Goal: Information Seeking & Learning: Learn about a topic

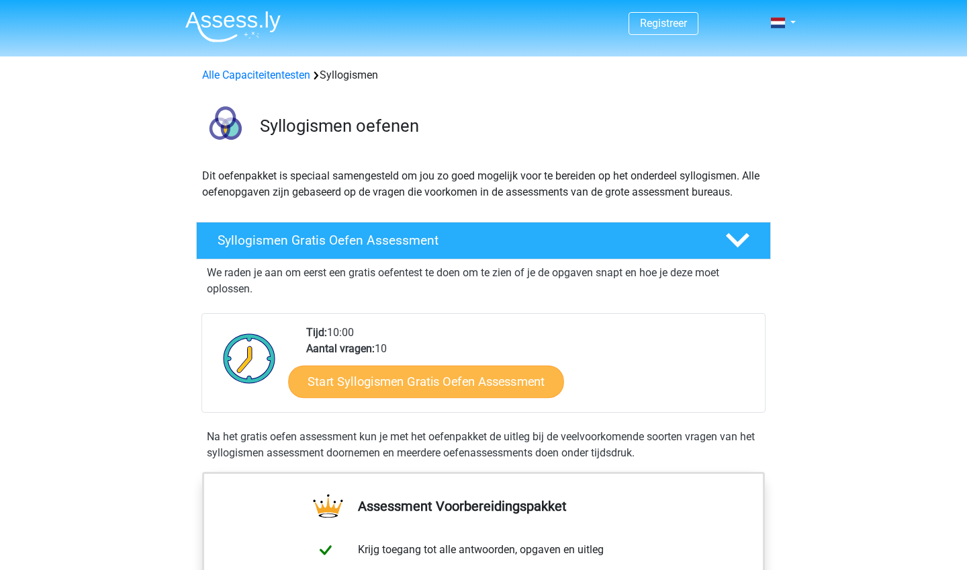
click at [355, 383] on link "Start Syllogismen Gratis Oefen Assessment" at bounding box center [427, 381] width 276 height 32
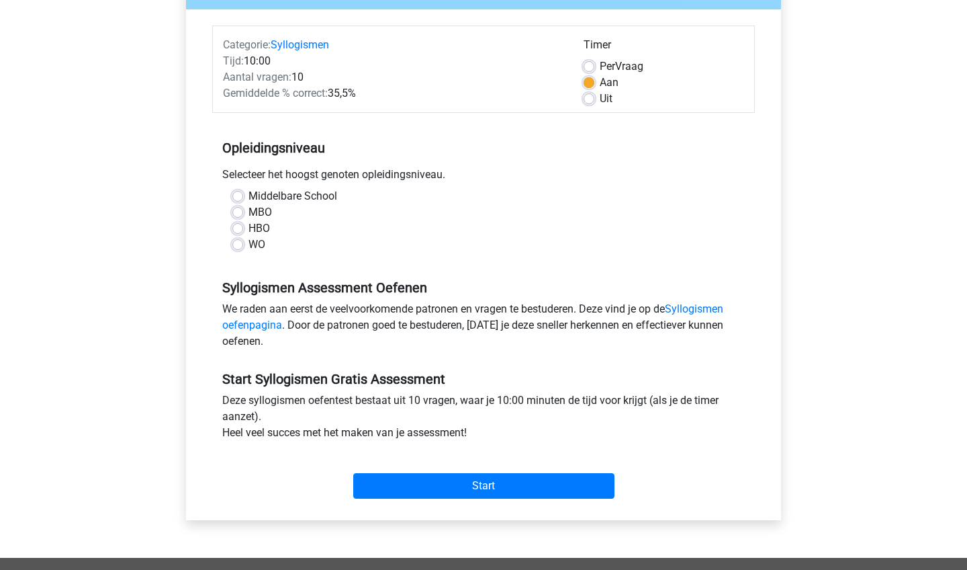
scroll to position [155, 0]
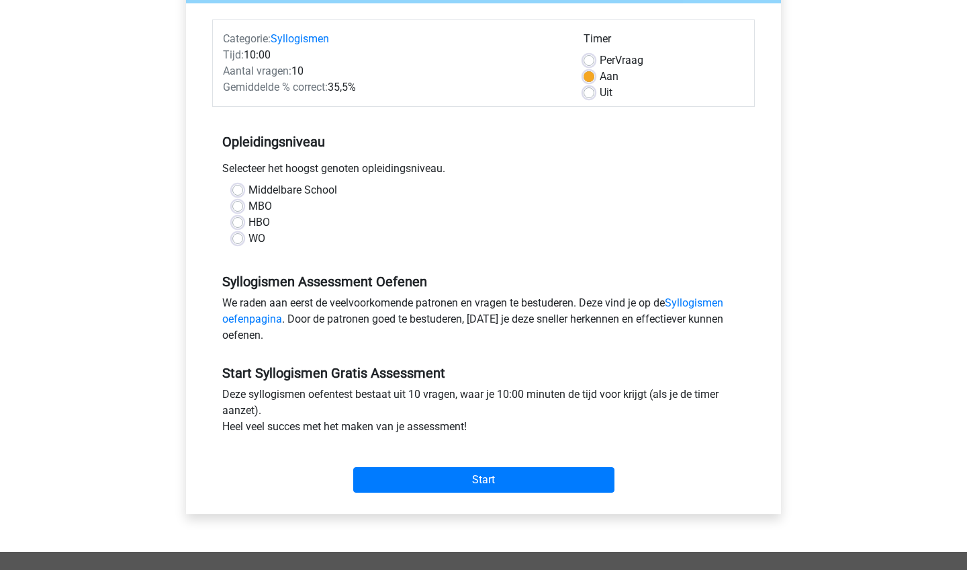
click at [249, 187] on label "Middelbare School" at bounding box center [293, 190] width 89 height 16
click at [243, 187] on input "Middelbare School" at bounding box center [237, 188] width 11 height 13
radio input "true"
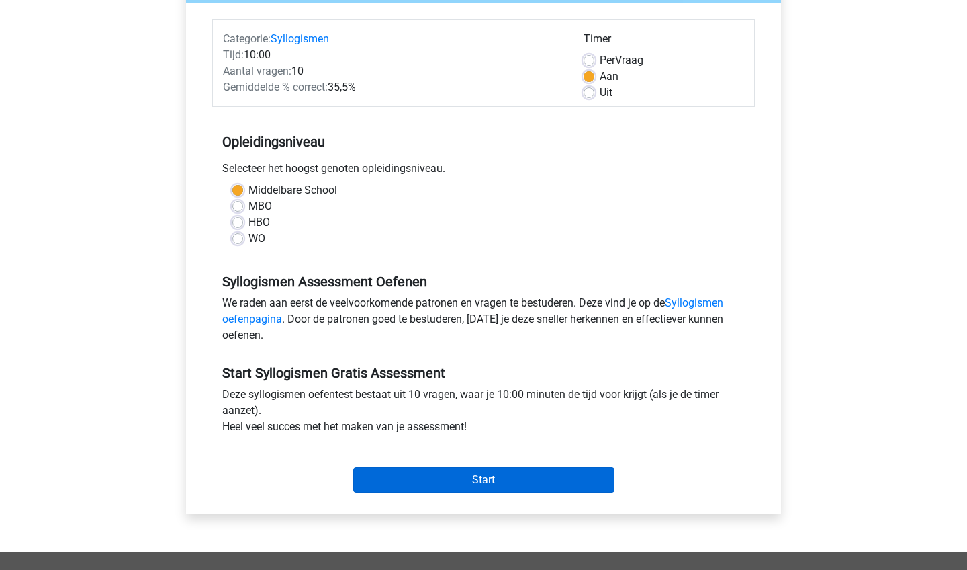
click at [523, 484] on input "Start" at bounding box center [483, 480] width 261 height 26
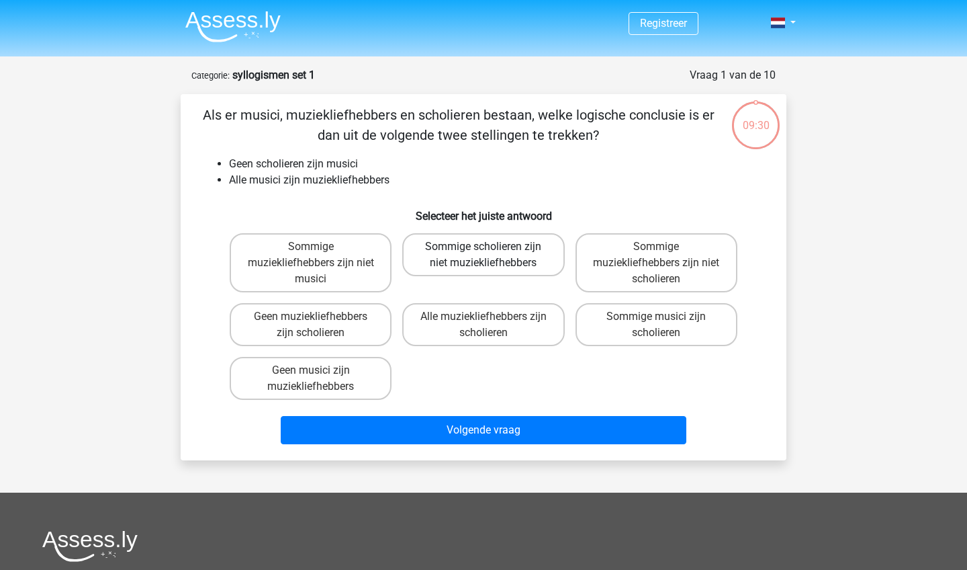
click at [496, 247] on label "Sommige scholieren zijn niet muziekliefhebbers" at bounding box center [483, 254] width 162 height 43
click at [492, 247] on input "Sommige scholieren zijn niet muziekliefhebbers" at bounding box center [488, 251] width 9 height 9
radio input "true"
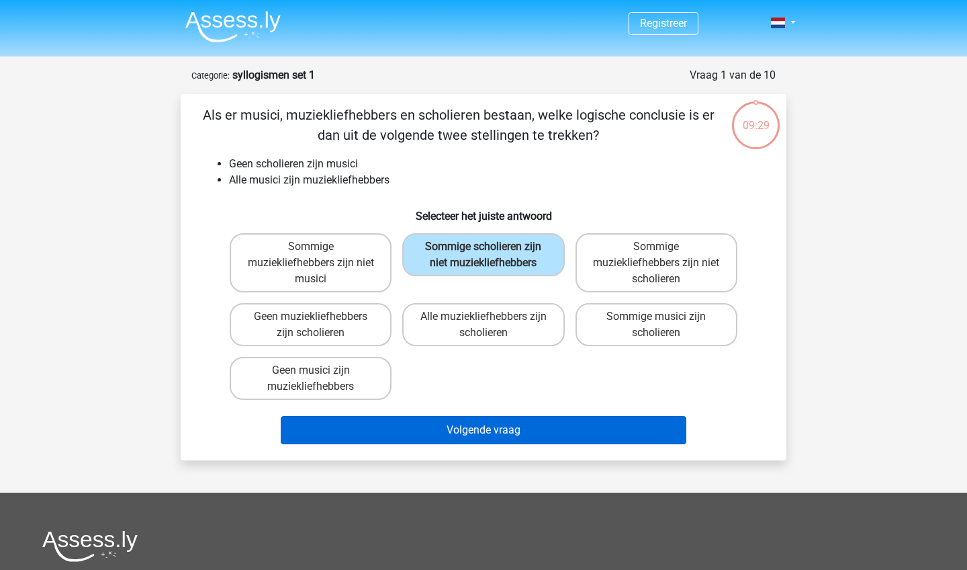
click at [461, 427] on button "Volgende vraag" at bounding box center [484, 430] width 406 height 28
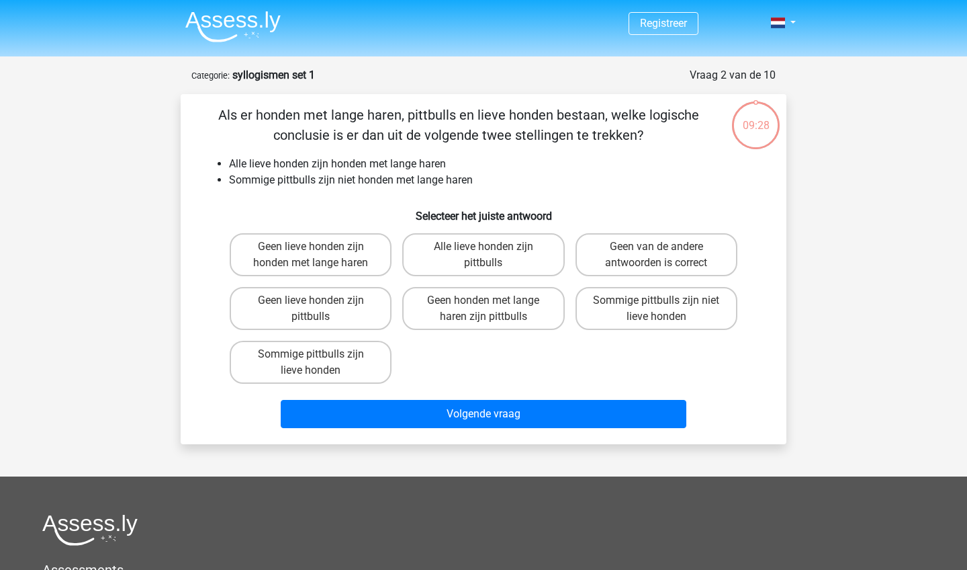
scroll to position [67, 0]
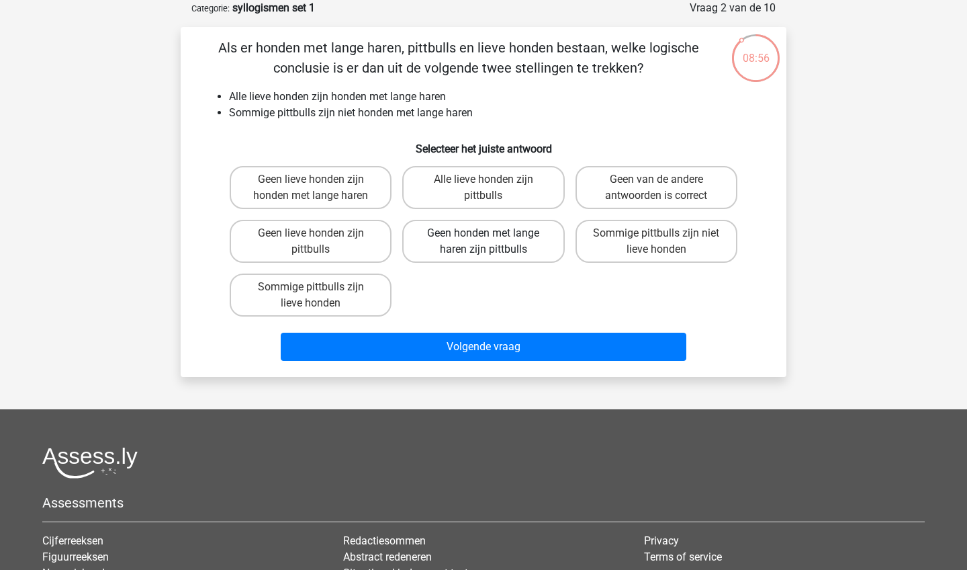
click at [511, 238] on label "Geen honden met lange haren zijn pittbulls" at bounding box center [483, 241] width 162 height 43
click at [492, 238] on input "Geen honden met lange haren zijn pittbulls" at bounding box center [488, 237] width 9 height 9
radio input "true"
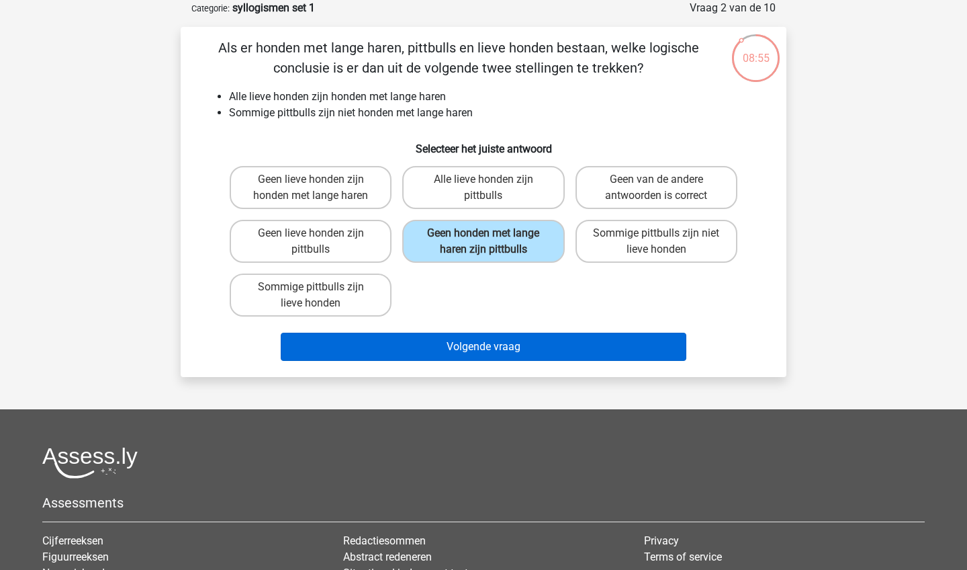
click at [489, 341] on button "Volgende vraag" at bounding box center [484, 347] width 406 height 28
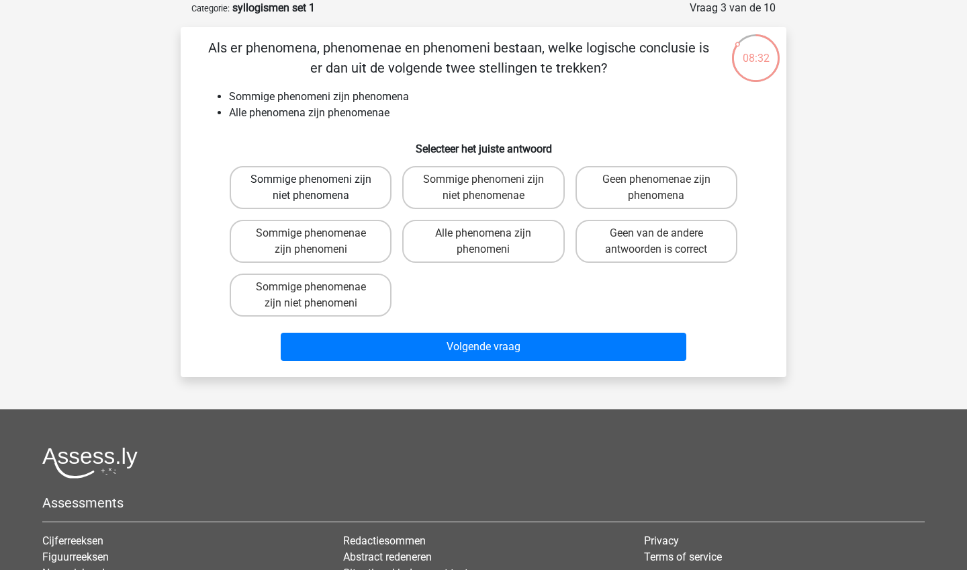
click at [373, 171] on label "Sommige phenomeni zijn niet phenomena" at bounding box center [311, 187] width 162 height 43
click at [320, 179] on input "Sommige phenomeni zijn niet phenomena" at bounding box center [315, 183] width 9 height 9
radio input "true"
click at [331, 289] on label "Sommige phenomenae zijn niet phenomeni" at bounding box center [311, 294] width 162 height 43
click at [320, 289] on input "Sommige phenomenae zijn niet phenomeni" at bounding box center [315, 291] width 9 height 9
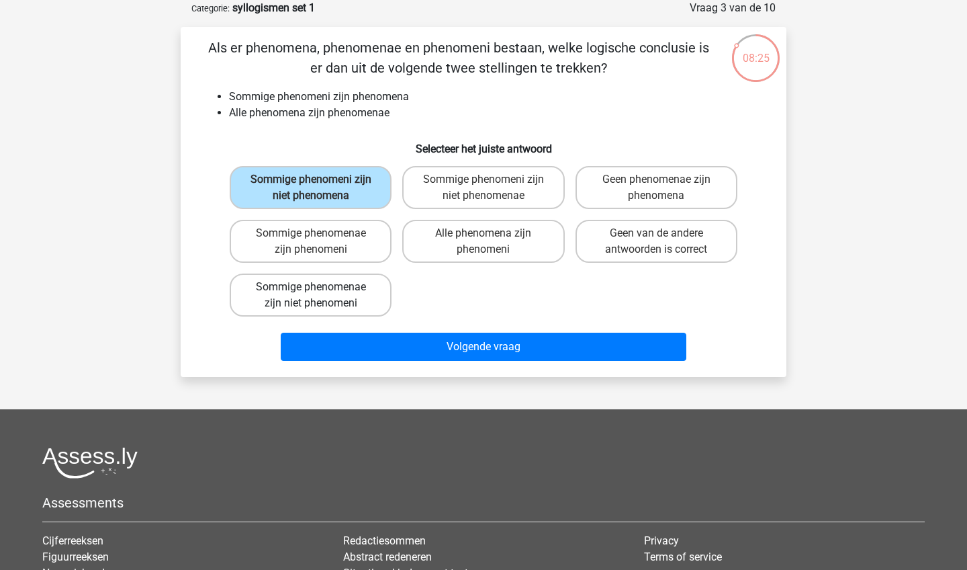
radio input "true"
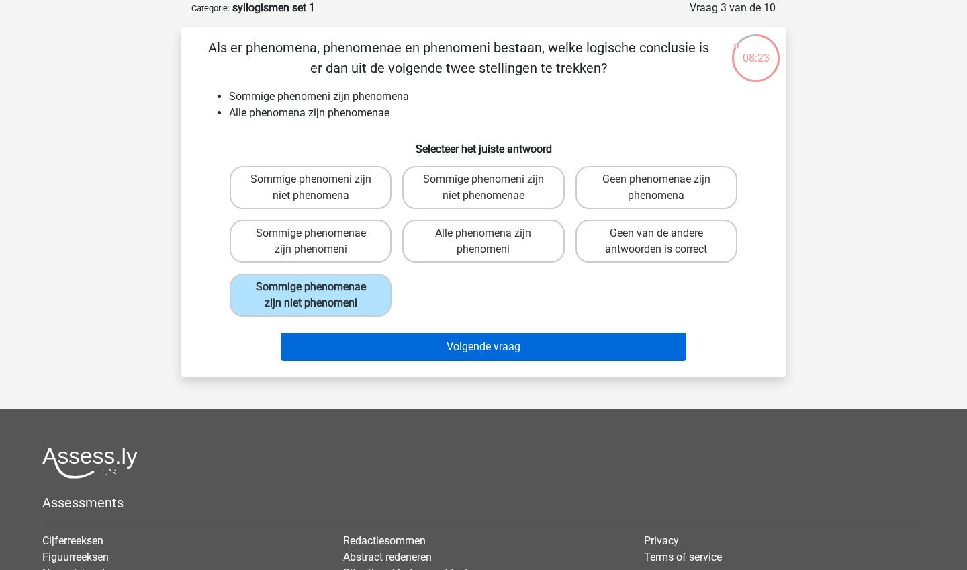
click at [463, 345] on button "Volgende vraag" at bounding box center [484, 347] width 406 height 28
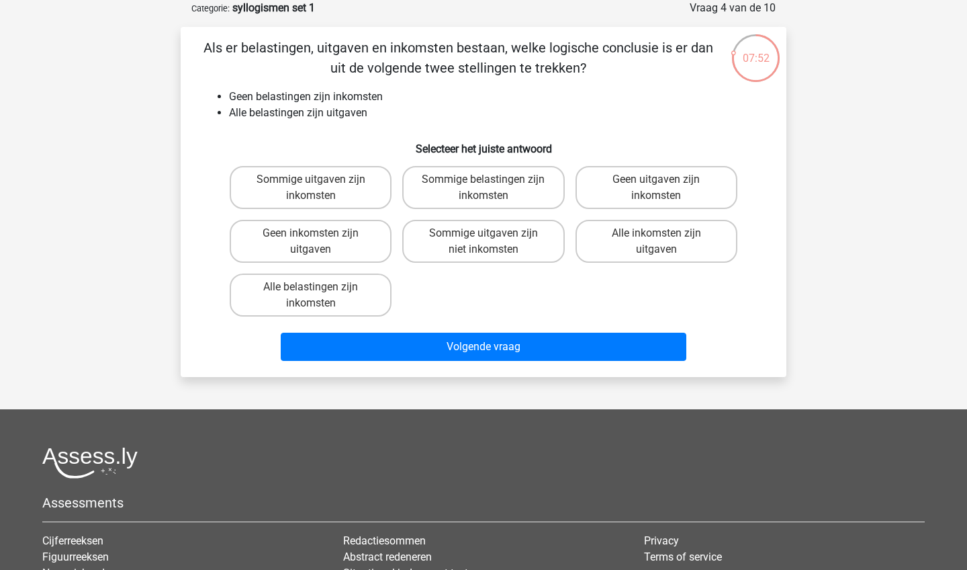
click at [312, 239] on input "Geen inkomsten zijn uitgaven" at bounding box center [315, 237] width 9 height 9
radio input "true"
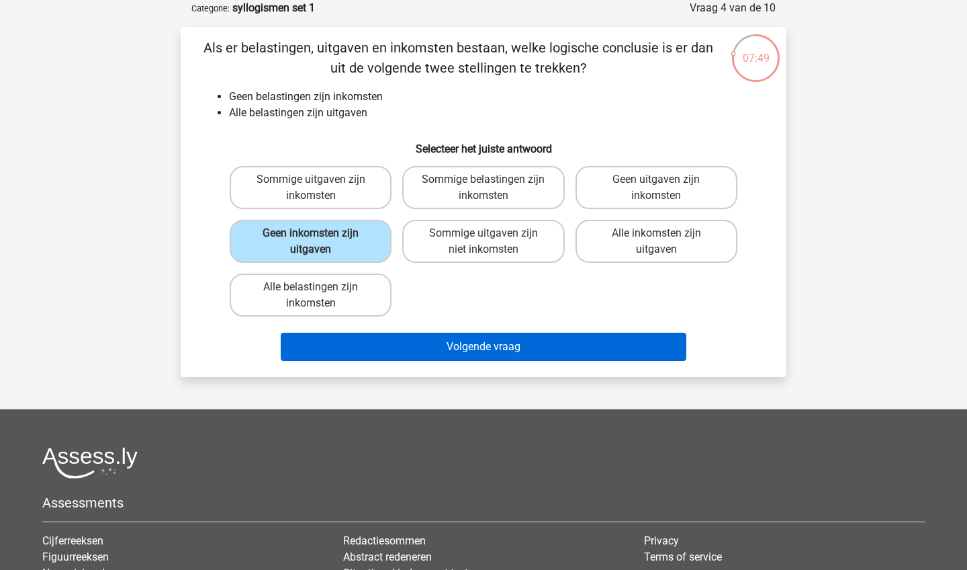
click at [483, 349] on button "Volgende vraag" at bounding box center [484, 347] width 406 height 28
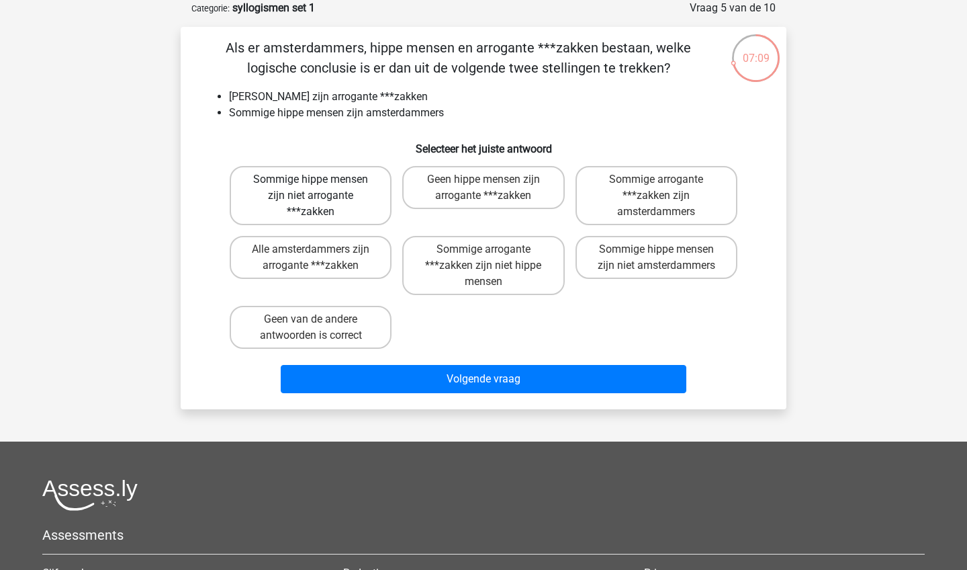
click at [285, 185] on label "Sommige hippe mensen zijn niet arrogante ***zakken" at bounding box center [311, 195] width 162 height 59
click at [311, 185] on input "Sommige hippe mensen zijn niet arrogante ***zakken" at bounding box center [315, 183] width 9 height 9
radio input "true"
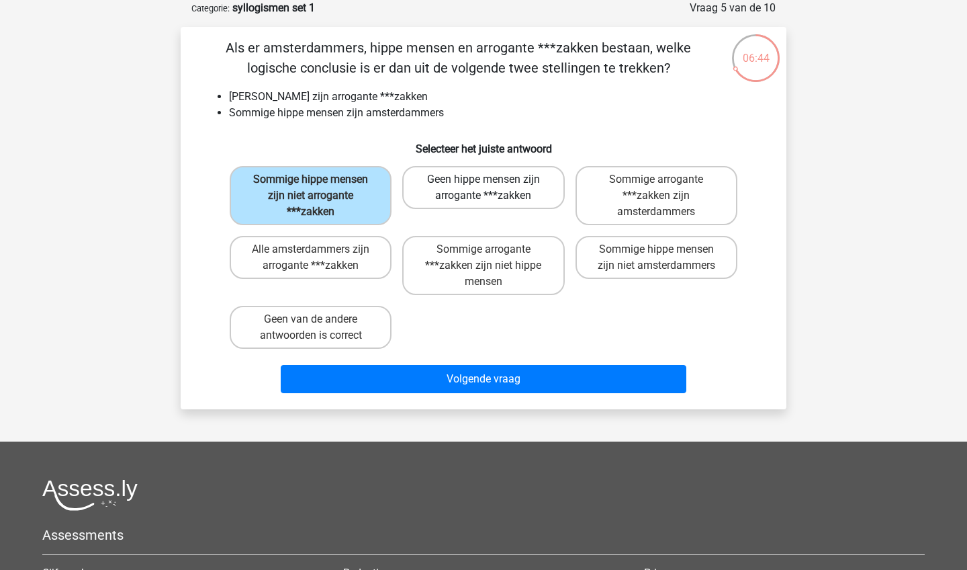
click at [535, 195] on label "Geen hippe mensen zijn arrogante ***zakken" at bounding box center [483, 187] width 162 height 43
click at [492, 188] on input "Geen hippe mensen zijn arrogante ***zakken" at bounding box center [488, 183] width 9 height 9
radio input "true"
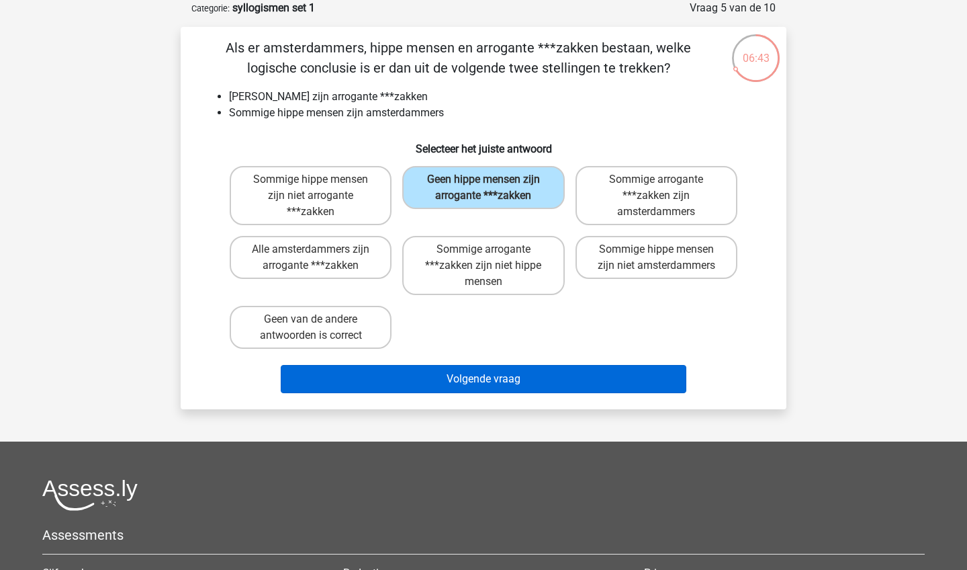
click at [487, 380] on button "Volgende vraag" at bounding box center [484, 379] width 406 height 28
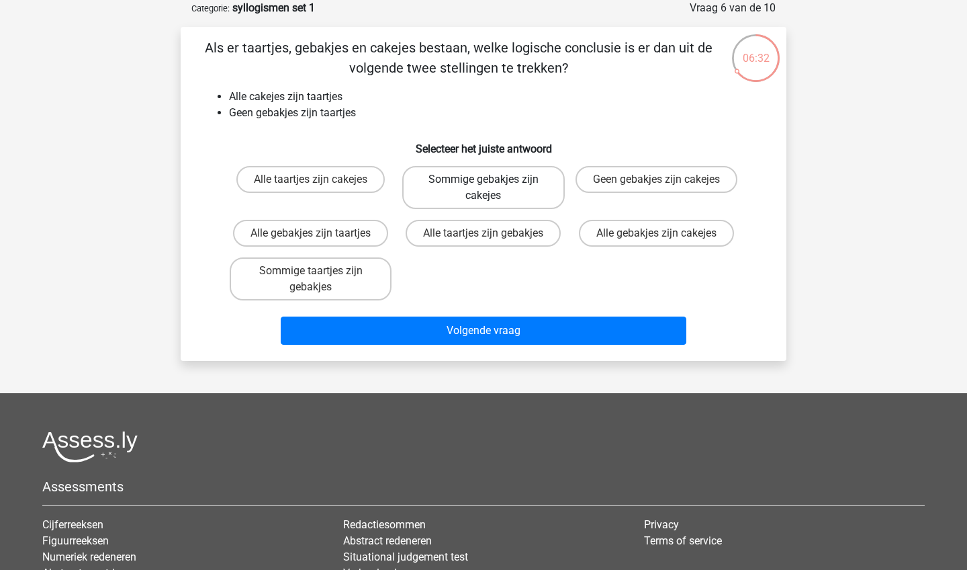
click at [517, 193] on label "Sommige gebakjes zijn cakejes" at bounding box center [483, 187] width 162 height 43
click at [492, 188] on input "Sommige gebakjes zijn cakejes" at bounding box center [488, 183] width 9 height 9
radio input "true"
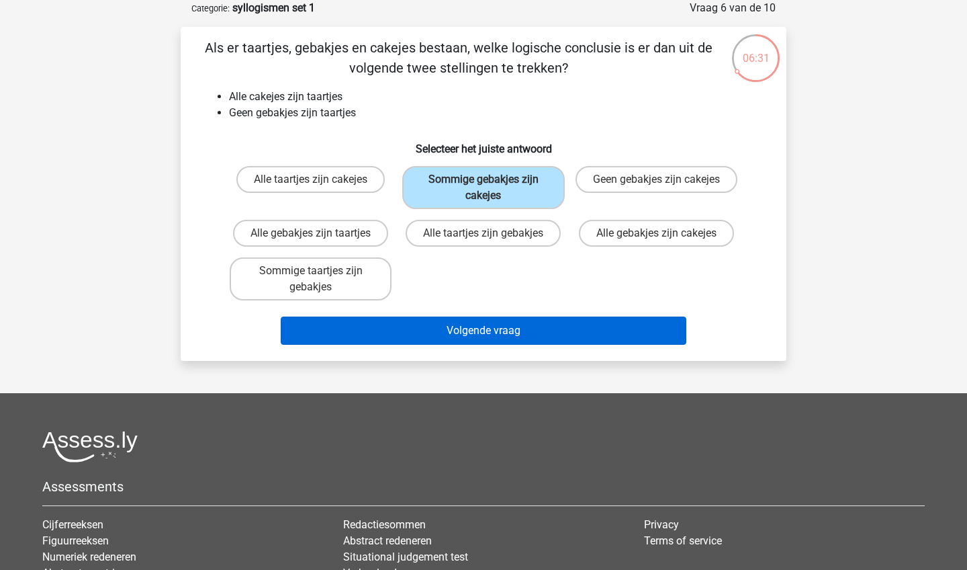
click at [448, 327] on button "Volgende vraag" at bounding box center [484, 330] width 406 height 28
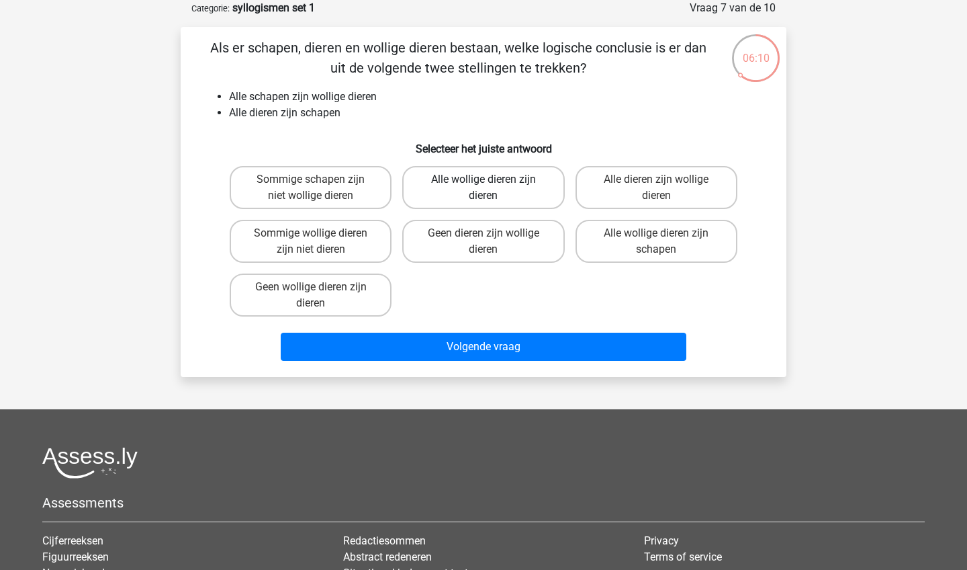
click at [492, 180] on label "Alle wollige dieren zijn dieren" at bounding box center [483, 187] width 162 height 43
click at [492, 180] on input "Alle wollige dieren zijn dieren" at bounding box center [488, 183] width 9 height 9
radio input "true"
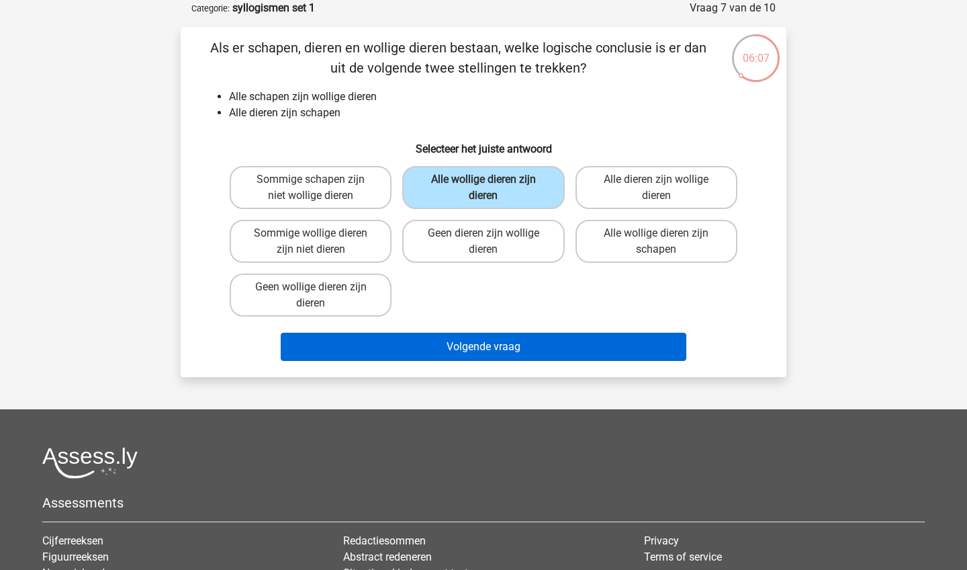
click at [480, 345] on button "Volgende vraag" at bounding box center [484, 347] width 406 height 28
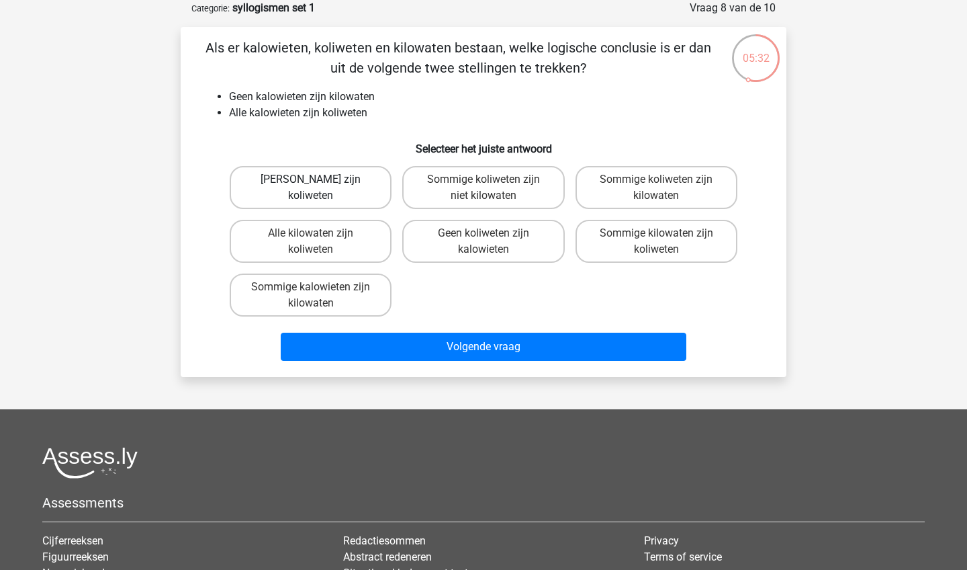
click at [361, 192] on label "Geen kilowaten zijn koliweten" at bounding box center [311, 187] width 162 height 43
click at [320, 188] on input "Geen kilowaten zijn koliweten" at bounding box center [315, 183] width 9 height 9
radio input "true"
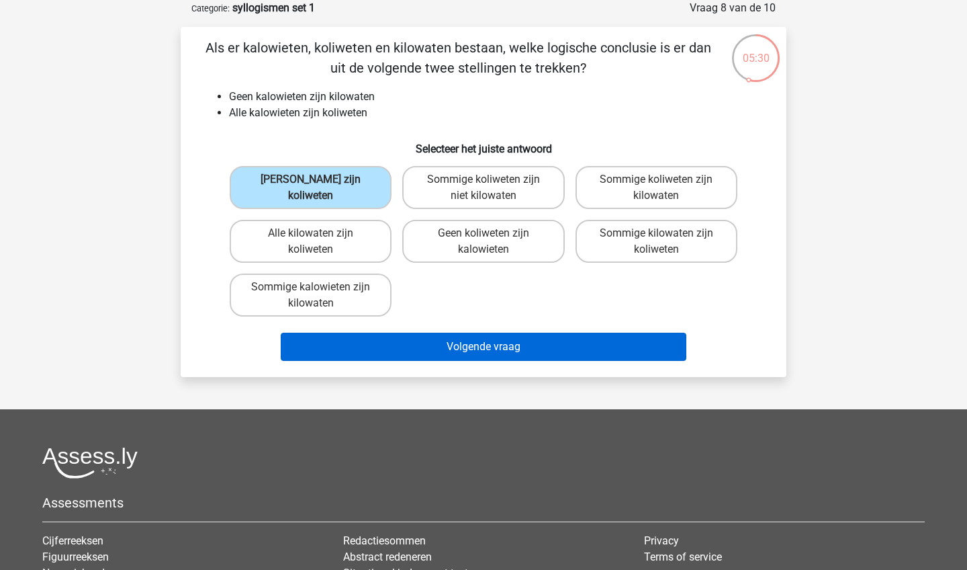
click at [439, 347] on button "Volgende vraag" at bounding box center [484, 347] width 406 height 28
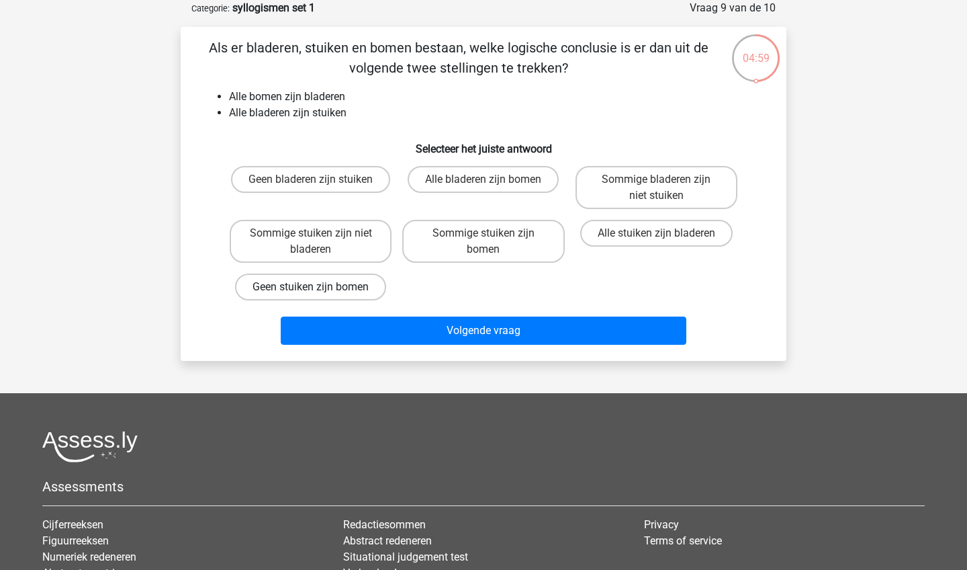
click at [346, 281] on label "Geen stuiken zijn bomen" at bounding box center [310, 286] width 151 height 27
click at [320, 287] on input "Geen stuiken zijn bomen" at bounding box center [315, 291] width 9 height 9
radio input "true"
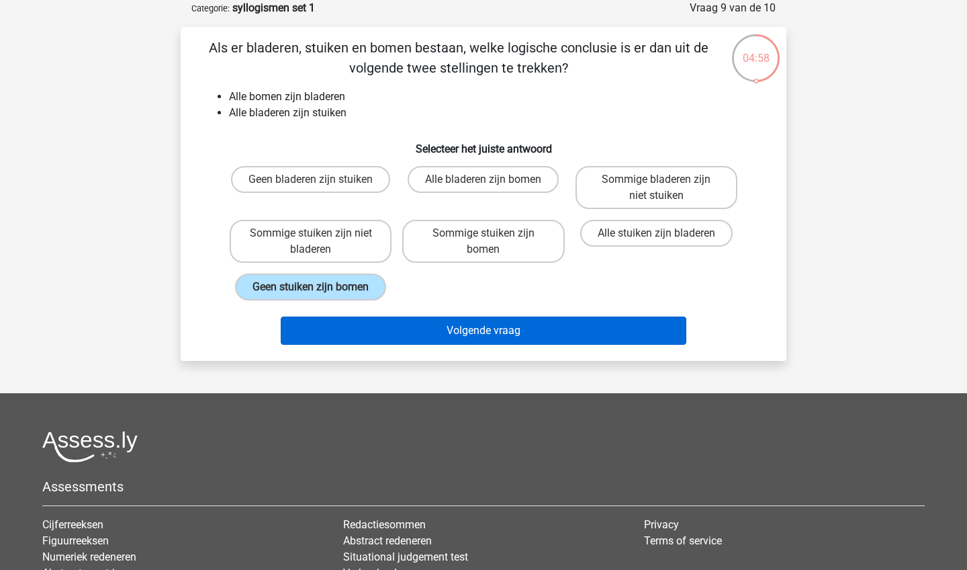
click at [503, 333] on button "Volgende vraag" at bounding box center [484, 330] width 406 height 28
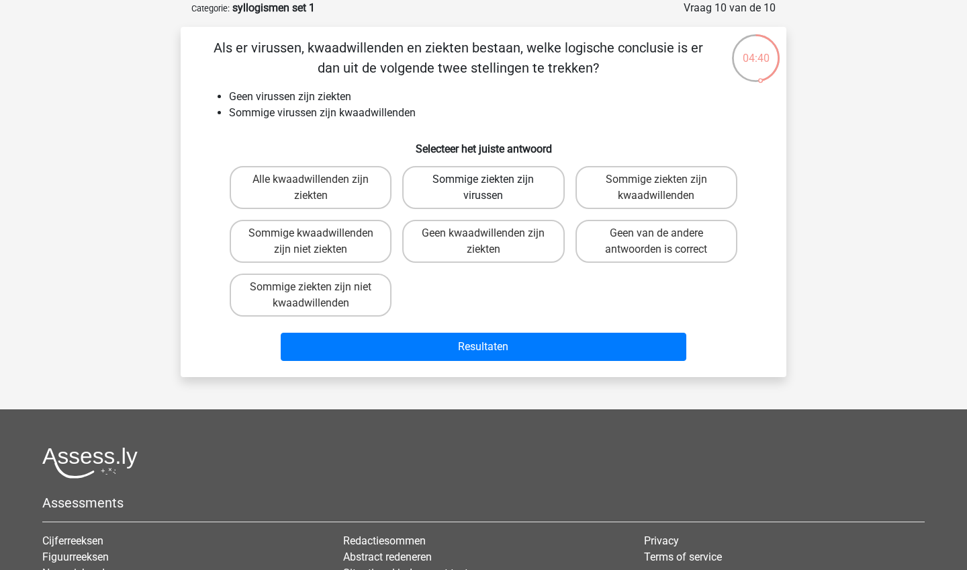
click at [519, 196] on label "Sommige ziekten zijn virussen" at bounding box center [483, 187] width 162 height 43
click at [492, 188] on input "Sommige ziekten zijn virussen" at bounding box center [488, 183] width 9 height 9
radio input "true"
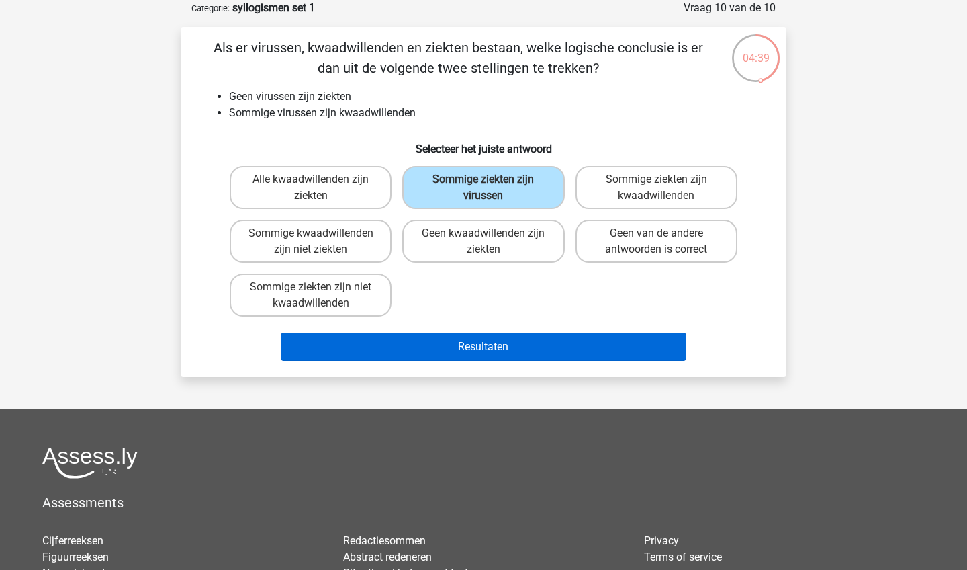
click at [512, 343] on button "Resultaten" at bounding box center [484, 347] width 406 height 28
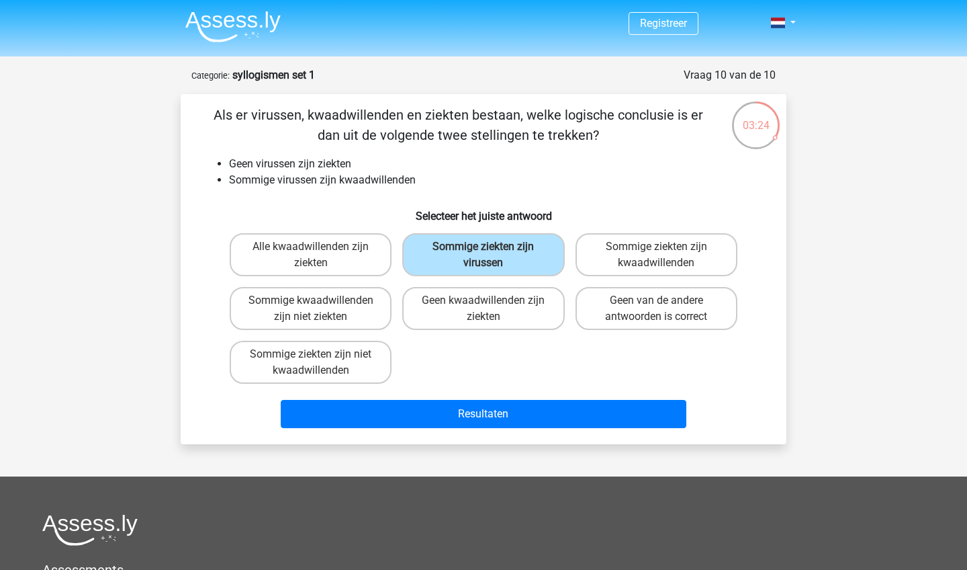
scroll to position [0, 0]
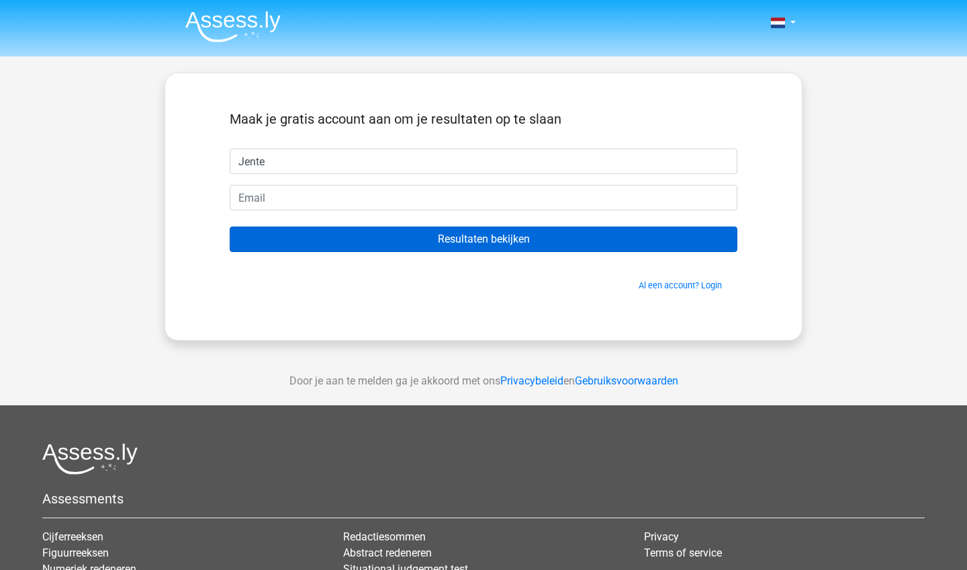
type input "Jente"
click at [511, 245] on input "Resultaten bekijken" at bounding box center [484, 239] width 508 height 26
click at [502, 238] on input "Resultaten bekijken" at bounding box center [484, 239] width 508 height 26
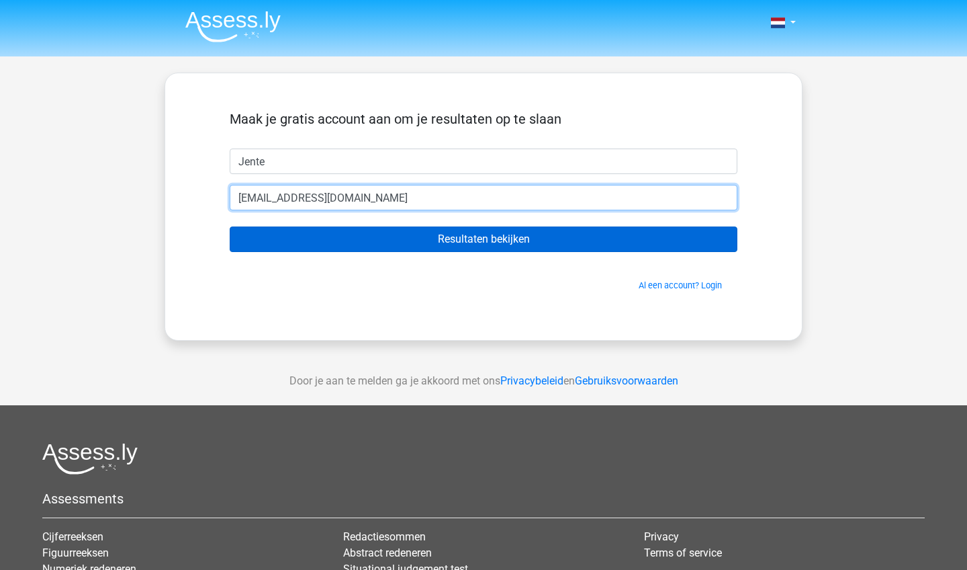
type input "jente.buyse@icloud.com"
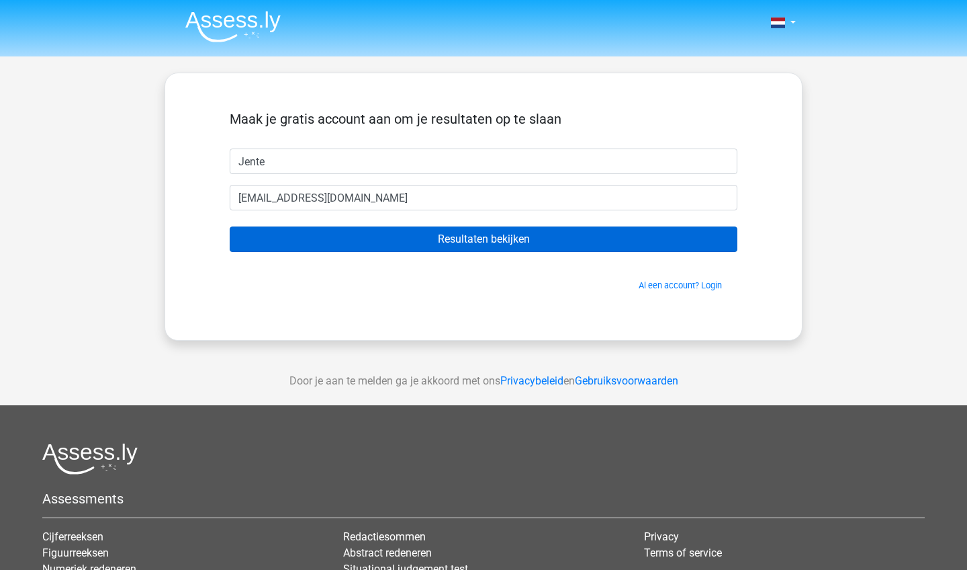
click at [533, 230] on input "Resultaten bekijken" at bounding box center [484, 239] width 508 height 26
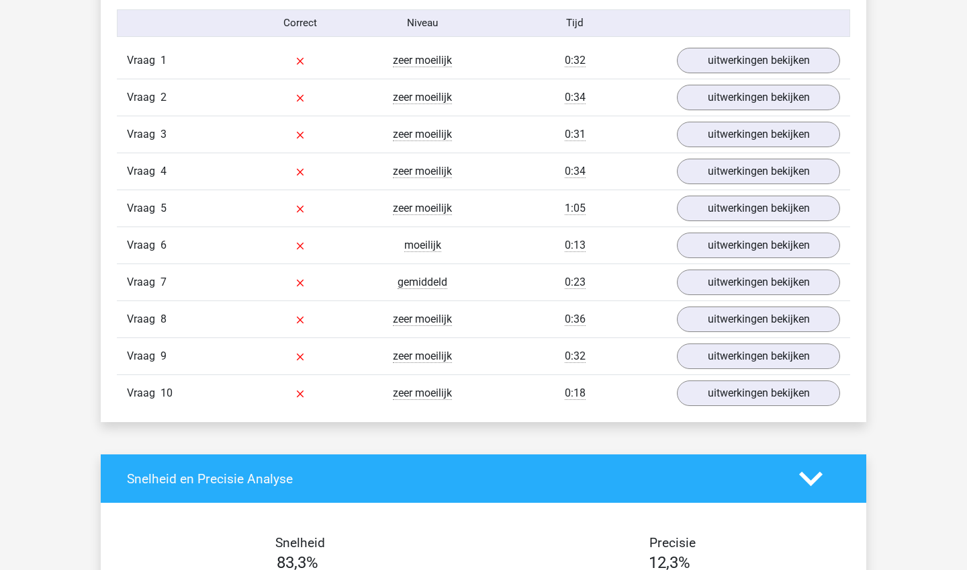
scroll to position [1118, 0]
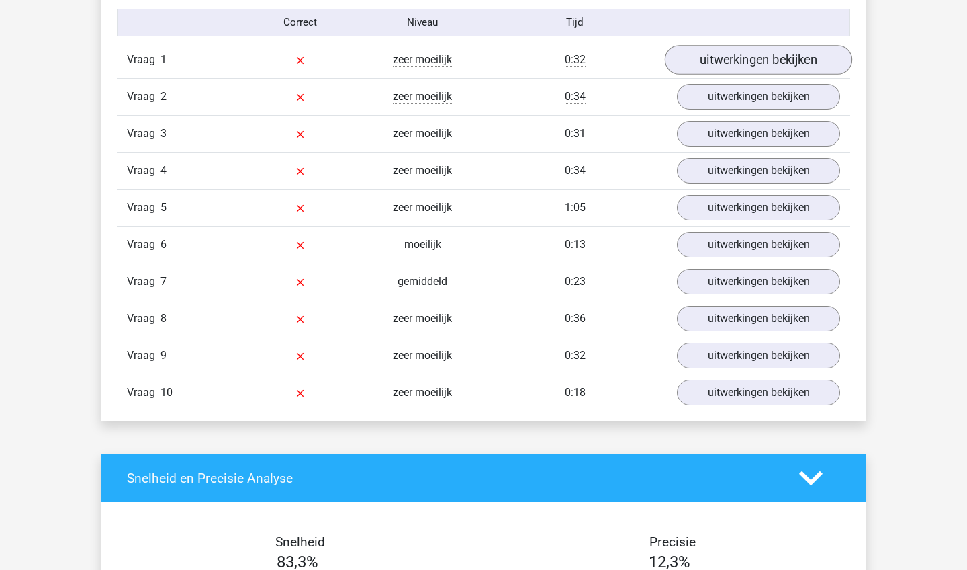
click at [806, 65] on link "uitwerkingen bekijken" at bounding box center [758, 60] width 187 height 30
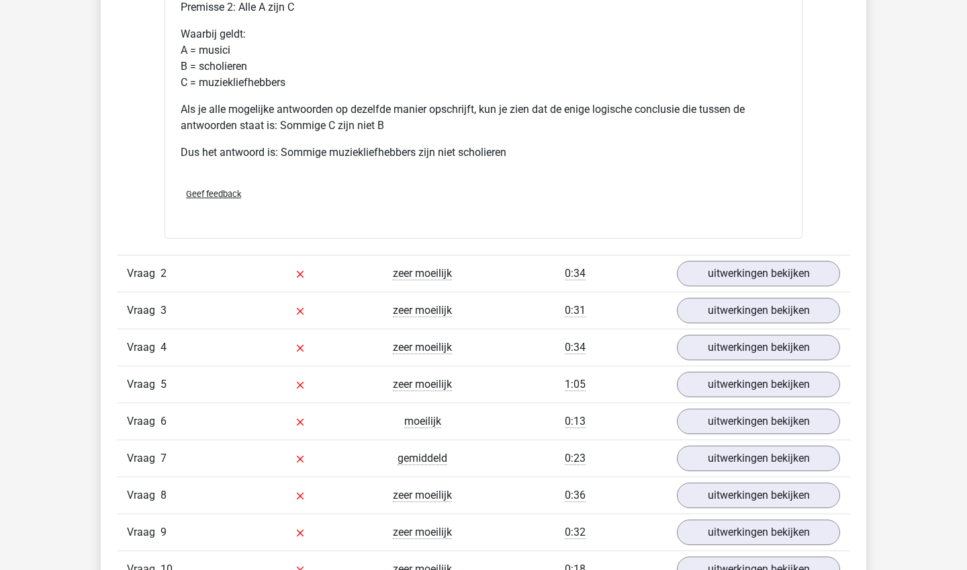
scroll to position [1524, 0]
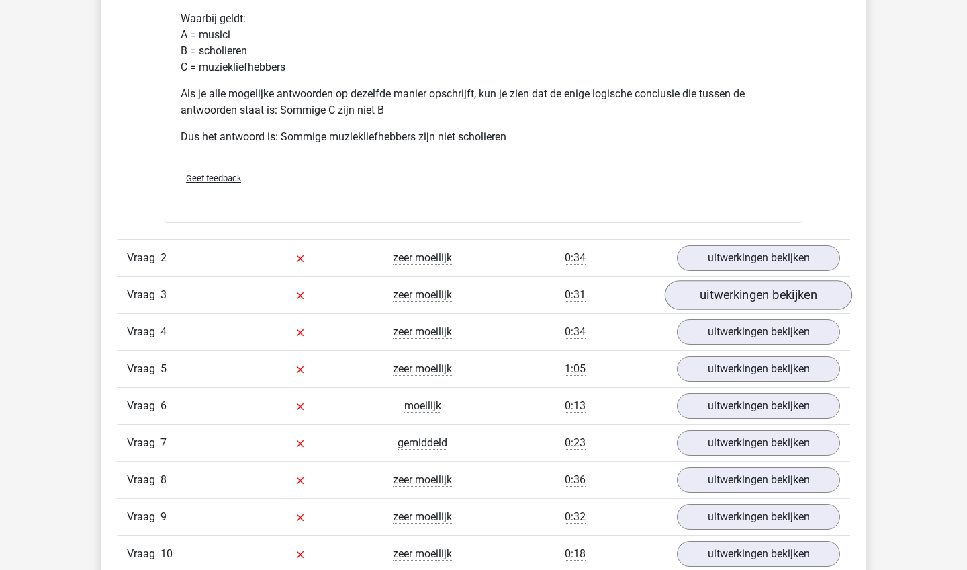
click at [806, 290] on link "uitwerkingen bekijken" at bounding box center [758, 295] width 187 height 30
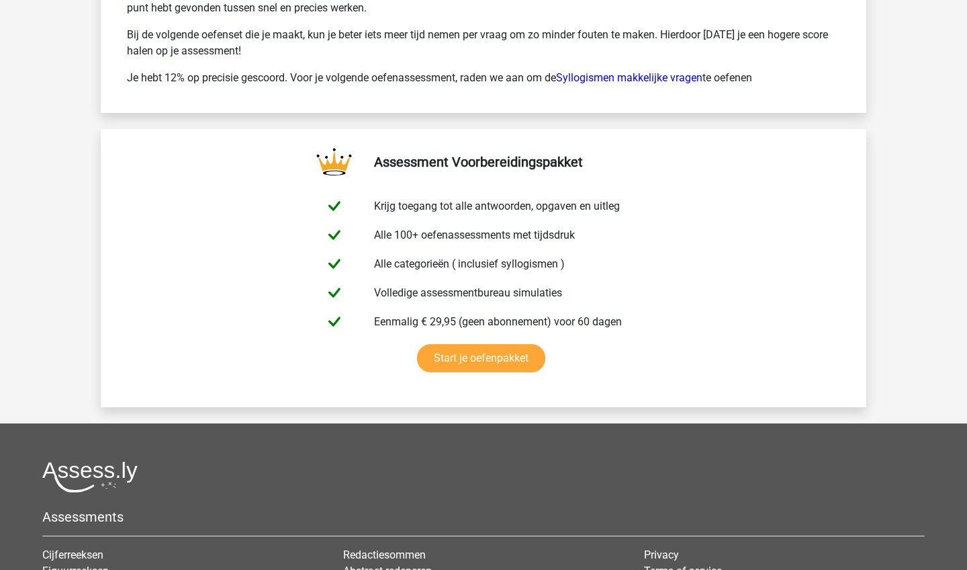
scroll to position [3507, 0]
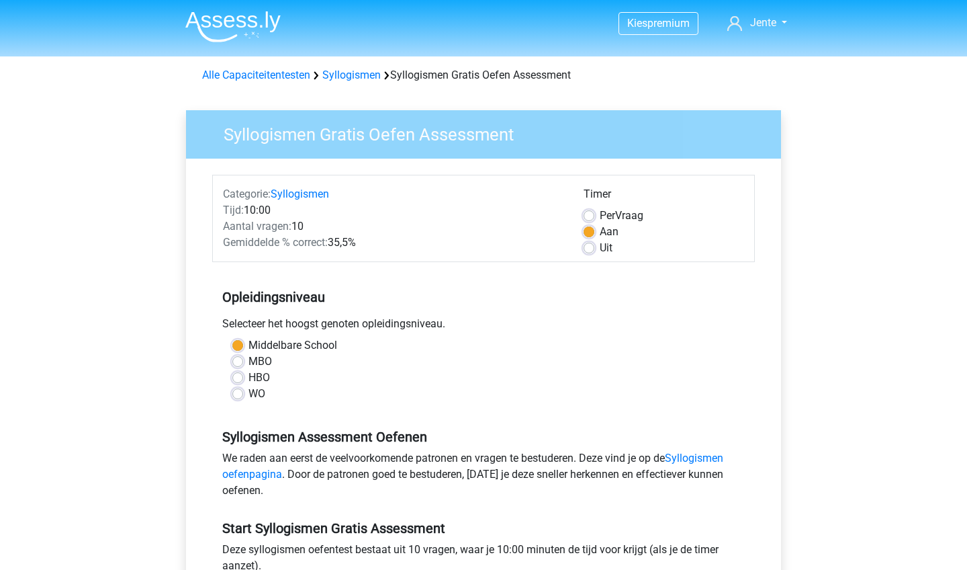
scroll to position [155, 0]
